Goal: Task Accomplishment & Management: Manage account settings

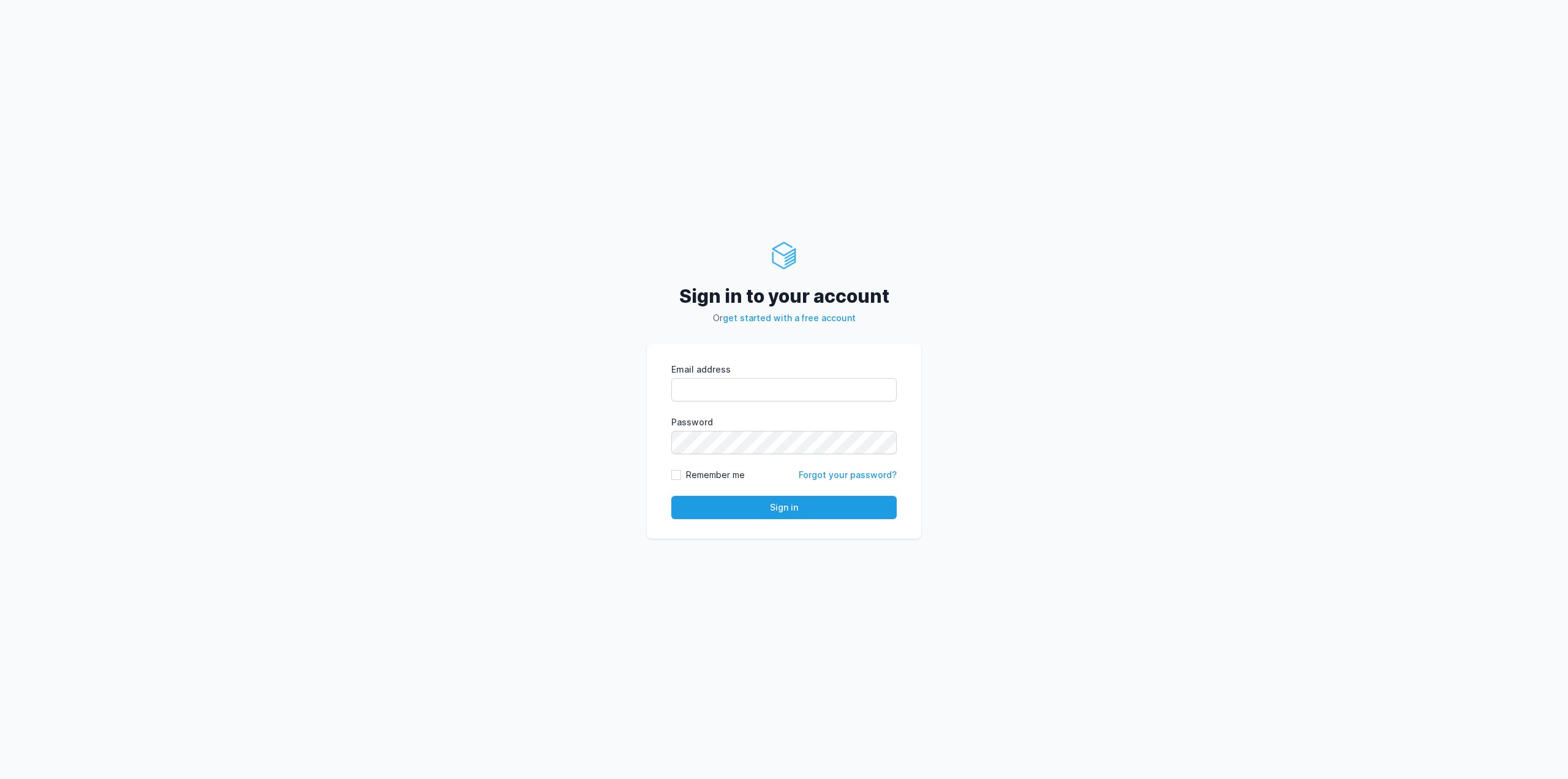
click at [845, 404] on form "Email address eyJpdiI6IjNrdTNsMlp1SGdubTl4SlBRUkdEblE9PSIsInZhbHVlIjoib1o4SiswZ…" at bounding box center [784, 441] width 226 height 156
click at [845, 395] on input "Email address" at bounding box center [784, 390] width 226 height 24
type input "[EMAIL_ADDRESS][DOMAIN_NAME]"
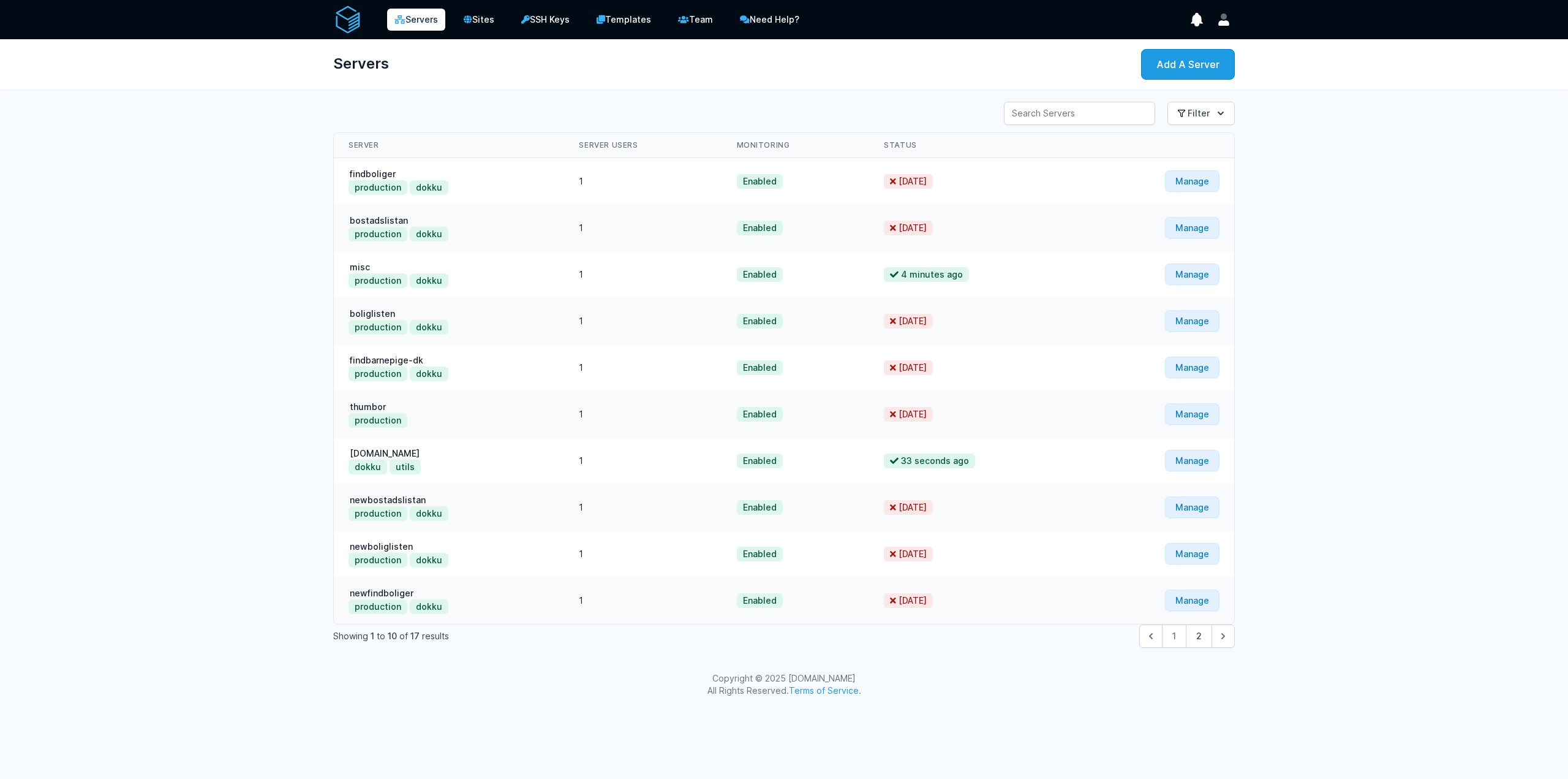
click at [361, 16] on img at bounding box center [348, 20] width 29 height 29
click at [350, 19] on img at bounding box center [348, 20] width 29 height 29
click at [414, 18] on link "Servers" at bounding box center [416, 20] width 58 height 22
click at [708, 20] on link "Team" at bounding box center [695, 19] width 52 height 25
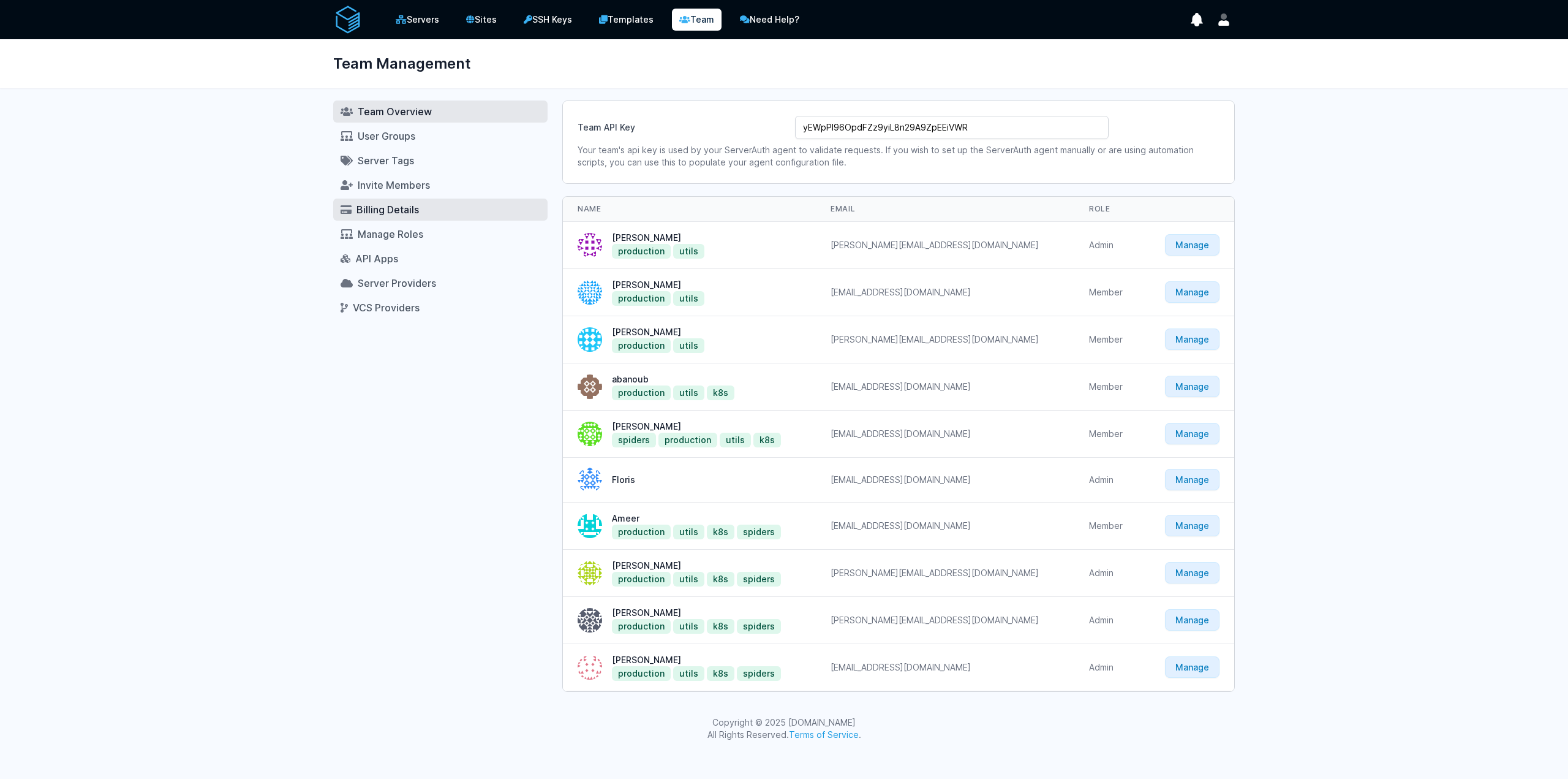
click at [400, 208] on span "Billing Details" at bounding box center [387, 209] width 63 height 12
